Goal: Task Accomplishment & Management: Use online tool/utility

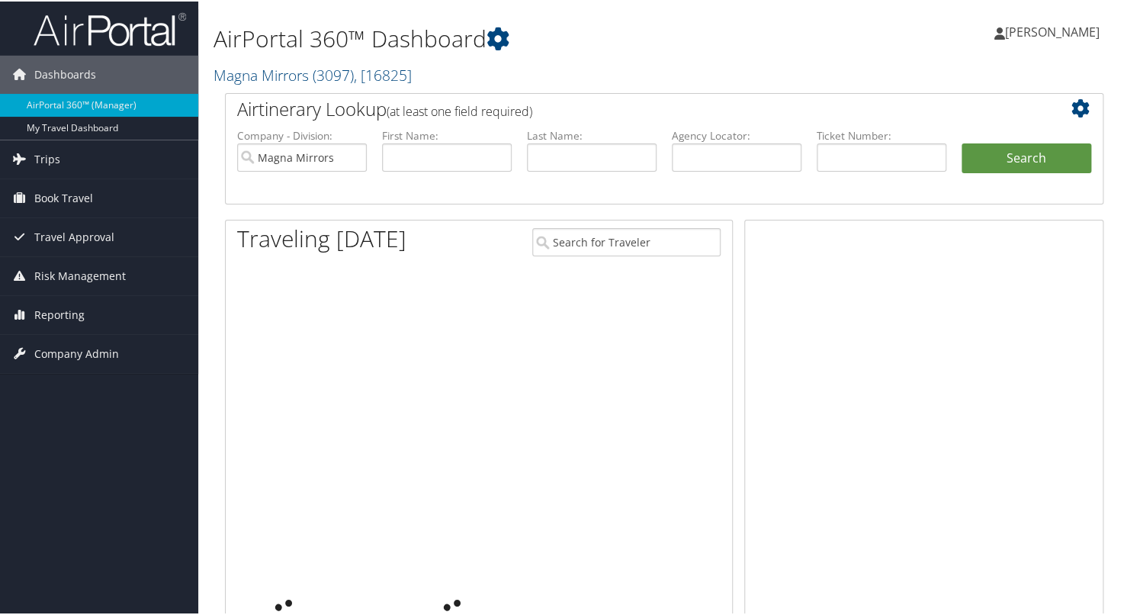
click at [34, 191] on span "Book Travel" at bounding box center [63, 197] width 59 height 38
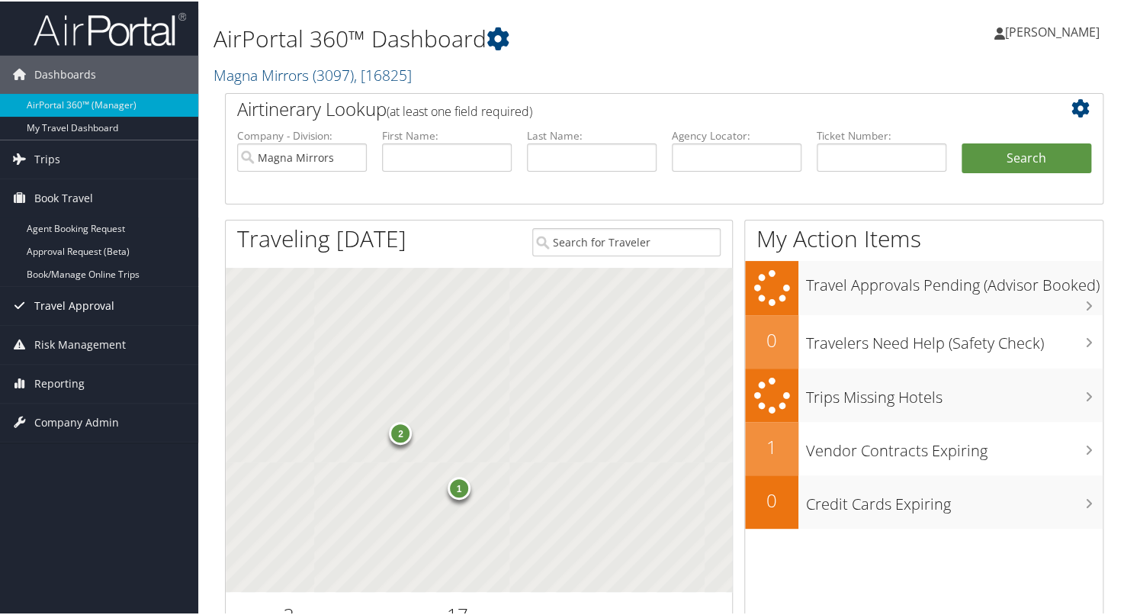
click at [62, 288] on span "Travel Approval" at bounding box center [74, 304] width 80 height 38
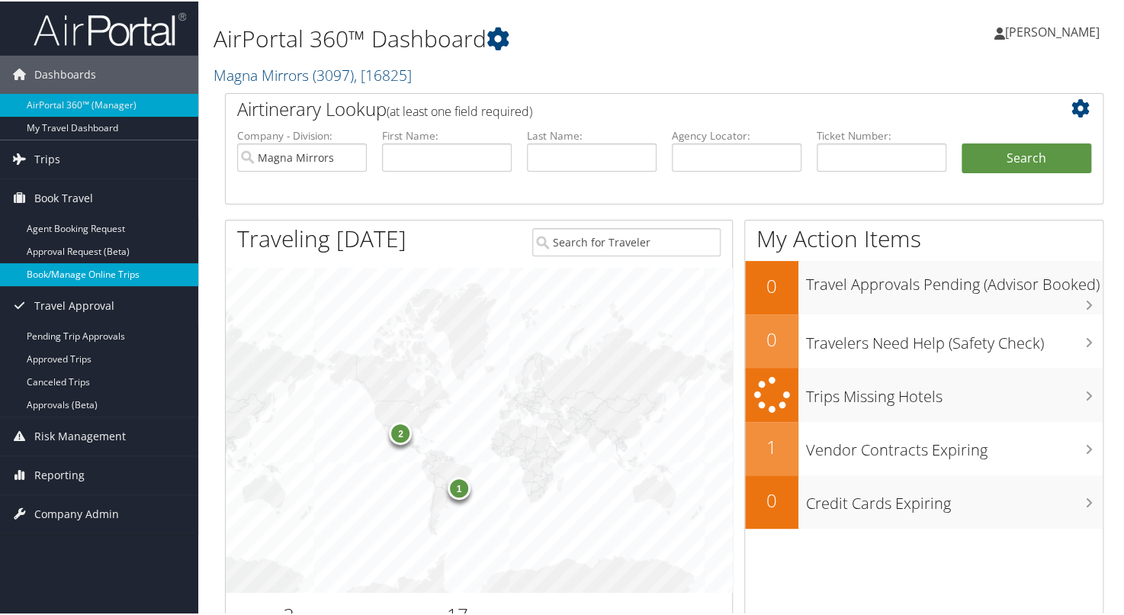
click at [71, 278] on link "Book/Manage Online Trips" at bounding box center [99, 273] width 198 height 23
